Goal: Information Seeking & Learning: Check status

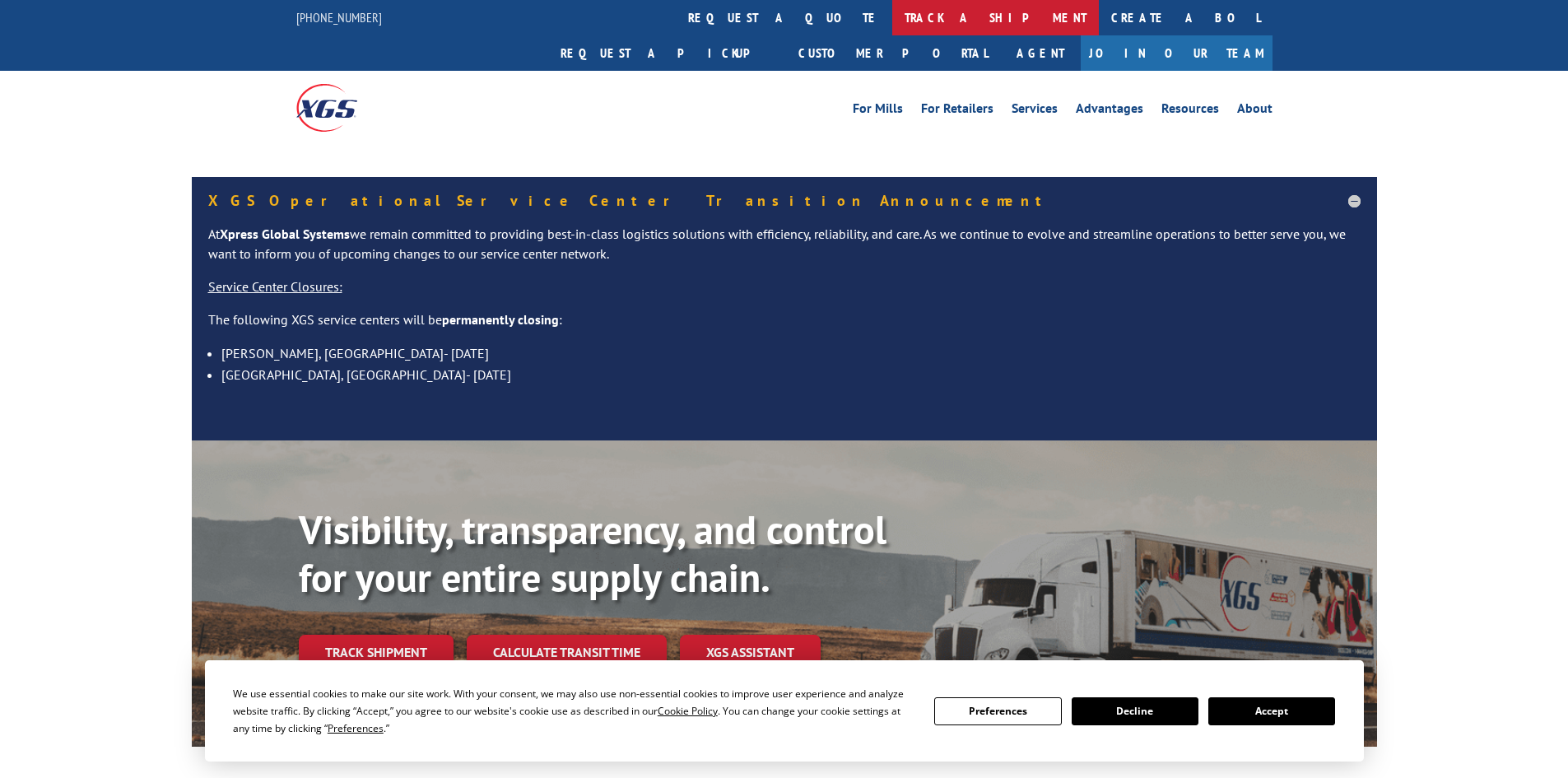
click at [892, 16] on link "track a shipment" at bounding box center [994, 17] width 206 height 35
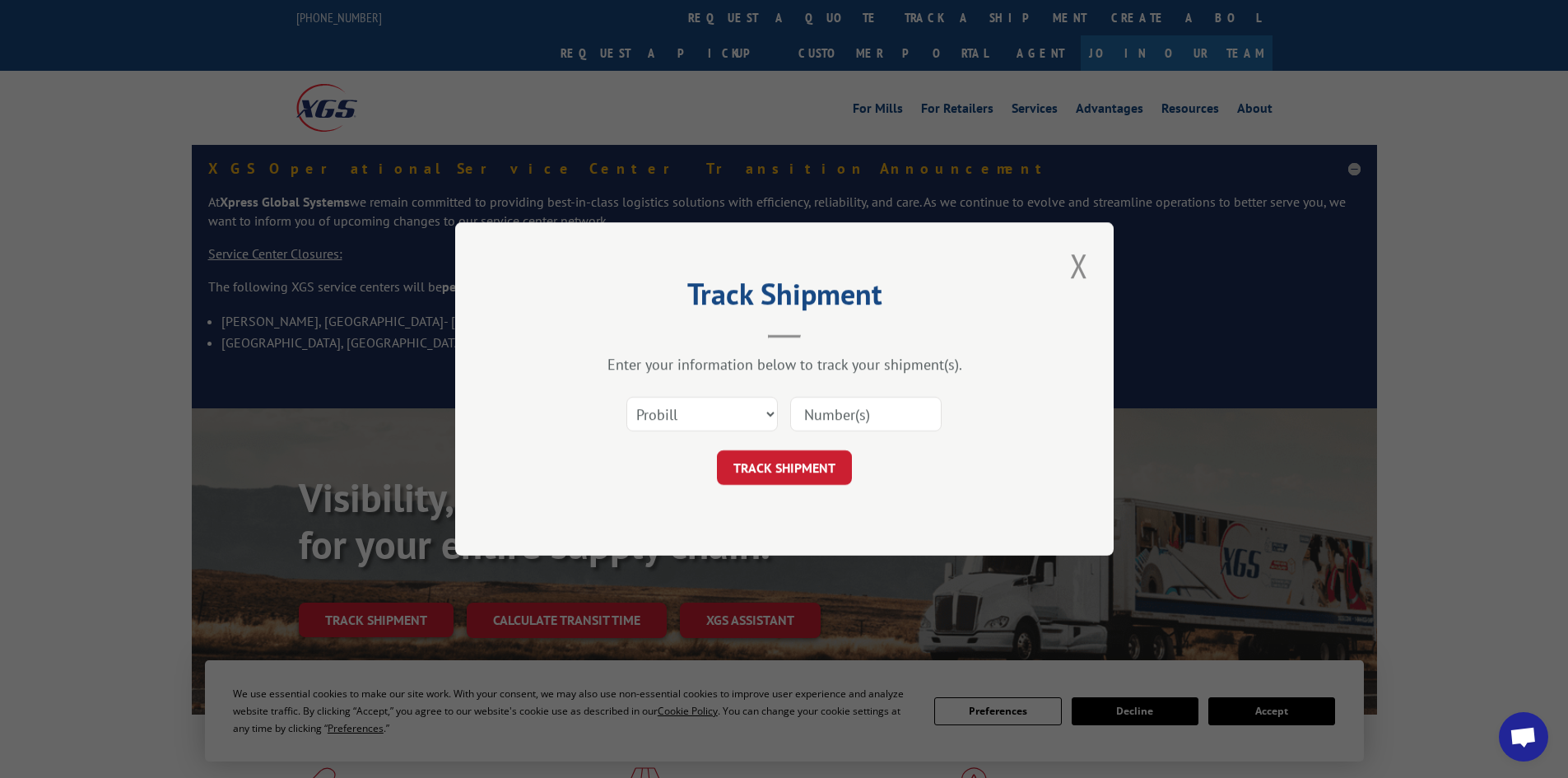
click at [725, 415] on select "Select category... Probill BOL PO" at bounding box center [702, 414] width 152 height 35
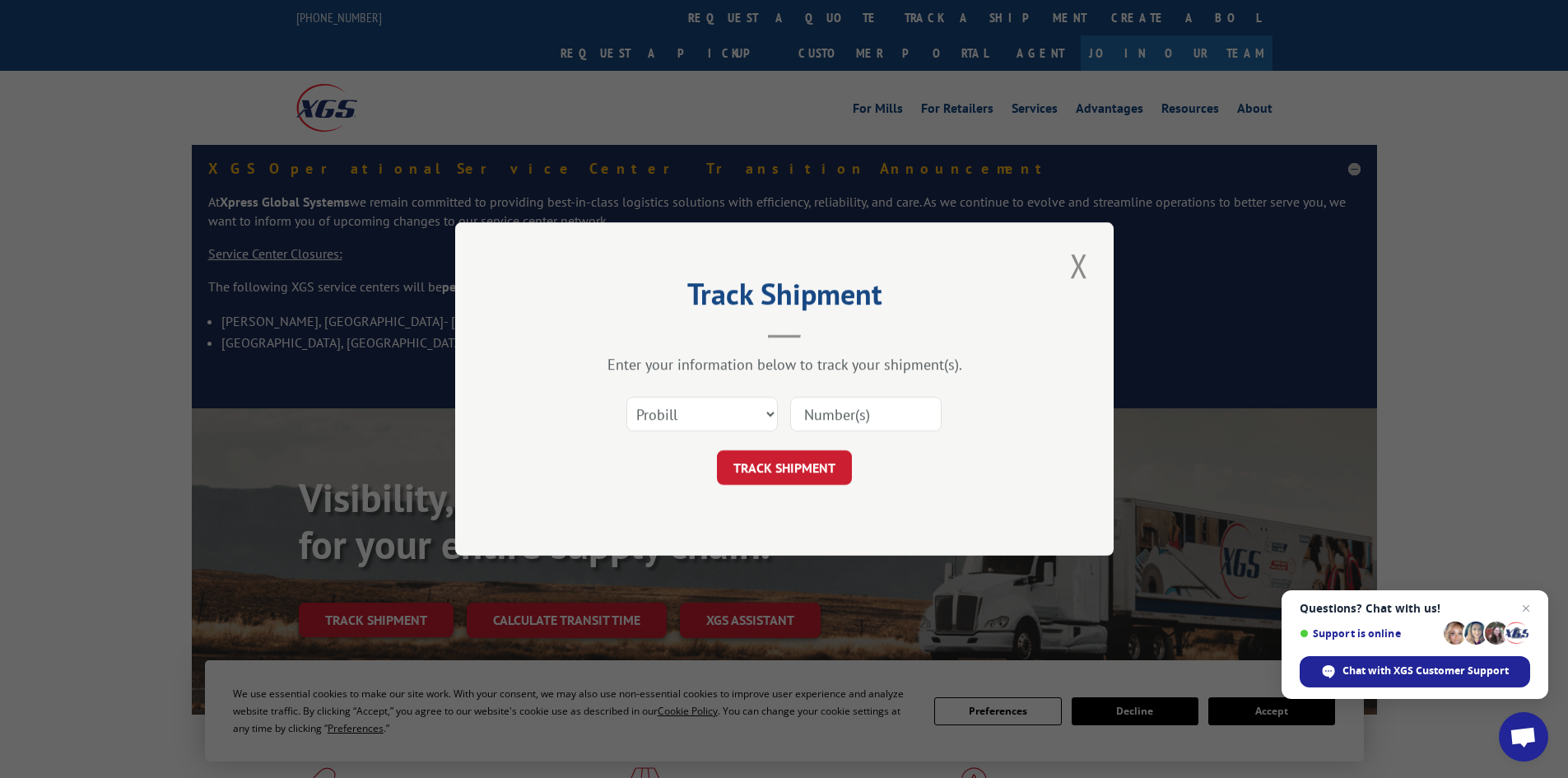
select select "bol"
click at [626, 397] on select "Select category... Probill BOL PO" at bounding box center [702, 414] width 152 height 35
paste input "3293376"
type input "3293376"
click at [788, 461] on button "TRACK SHIPMENT" at bounding box center [784, 467] width 135 height 35
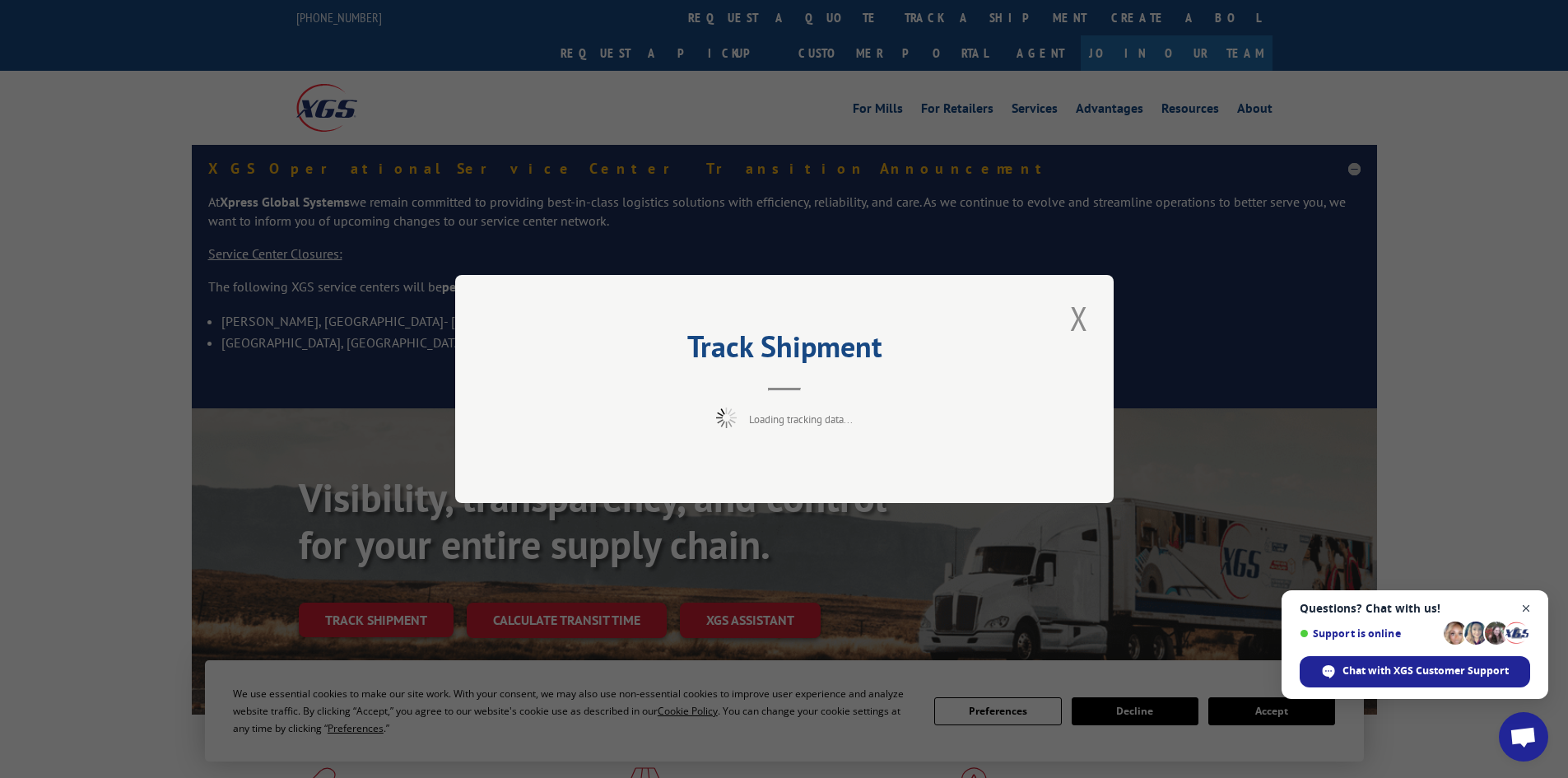
click at [1525, 605] on span "Open chat" at bounding box center [1526, 609] width 21 height 21
